Goal: Transaction & Acquisition: Purchase product/service

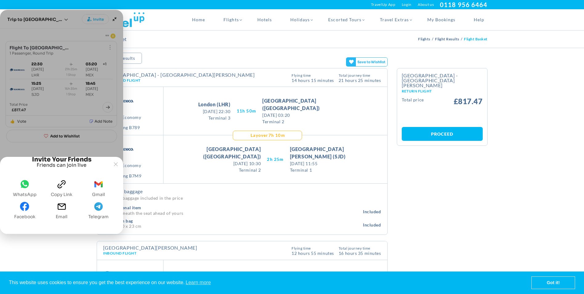
click at [27, 190] on span "whatsapp" at bounding box center [24, 185] width 9 height 12
click at [60, 214] on span "Email" at bounding box center [62, 216] width 12 height 5
click at [114, 162] on icon "Joyned Window" at bounding box center [116, 164] width 4 height 4
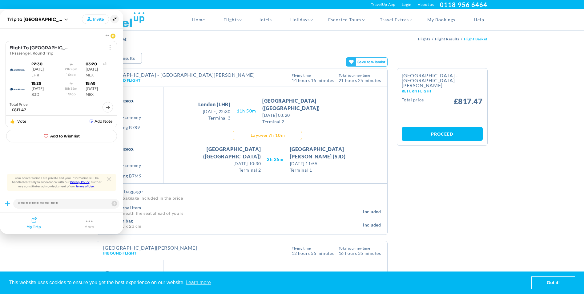
click at [114, 19] on icon "Minimize" at bounding box center [114, 19] width 9 height 9
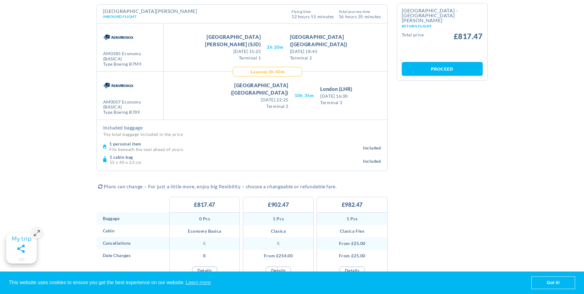
scroll to position [291, 0]
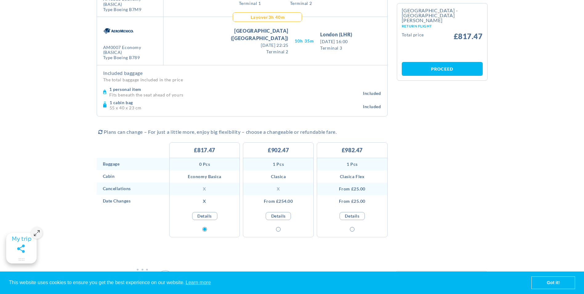
click at [277, 215] on link "Details" at bounding box center [278, 216] width 25 height 8
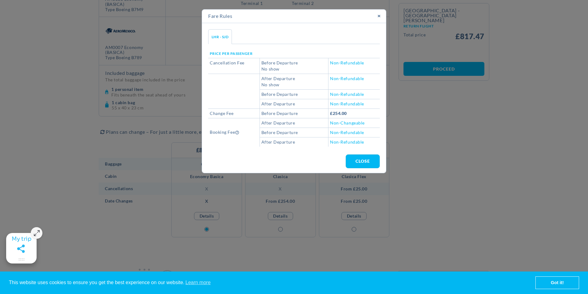
click at [380, 17] on link "×" at bounding box center [379, 16] width 14 height 13
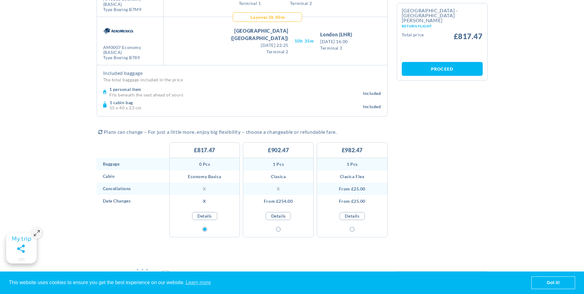
click at [286, 215] on link "Details" at bounding box center [278, 216] width 25 height 8
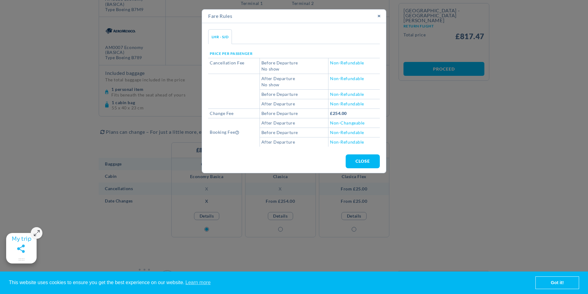
click at [355, 161] on button "close" at bounding box center [363, 161] width 34 height 14
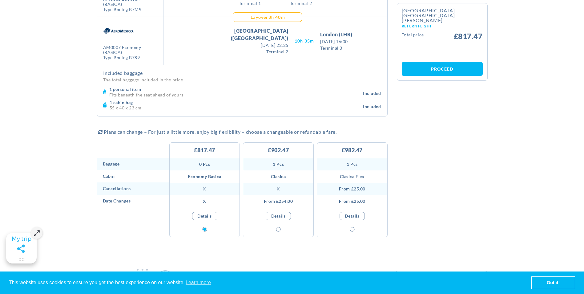
click at [279, 163] on li "1 Pcs" at bounding box center [278, 164] width 70 height 12
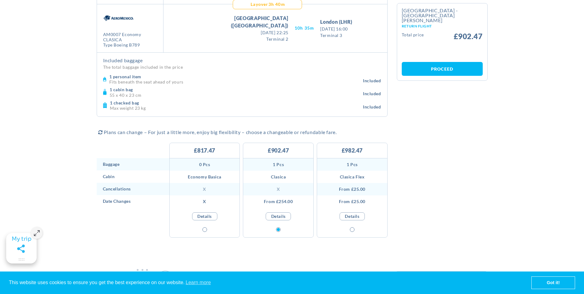
scroll to position [317, 0]
click at [534, 281] on link "Got it!" at bounding box center [553, 282] width 43 height 12
